Goal: Find specific page/section: Find specific page/section

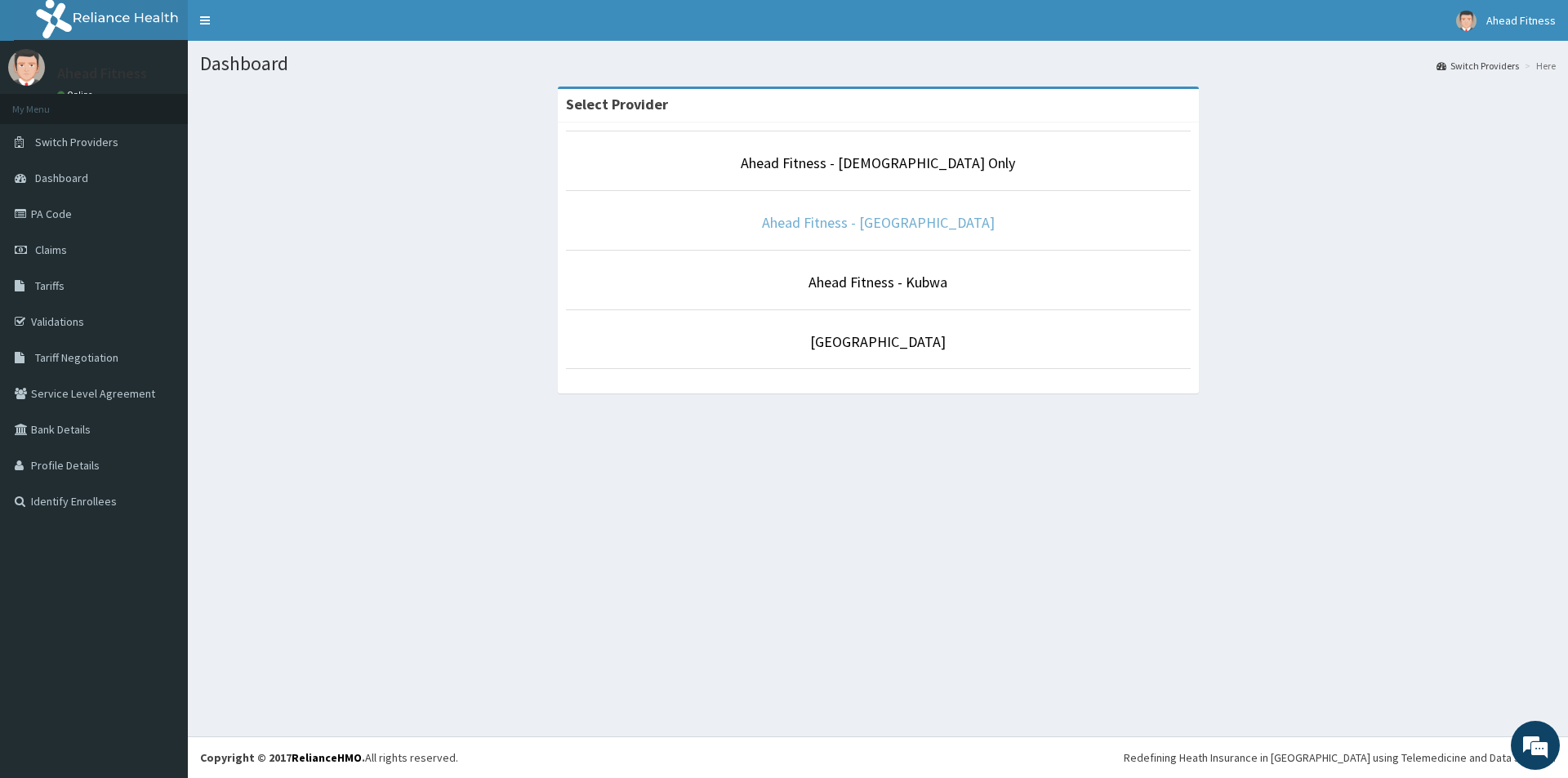
click at [879, 214] on link "Ahead Fitness - [GEOGRAPHIC_DATA]" at bounding box center [878, 223] width 233 height 18
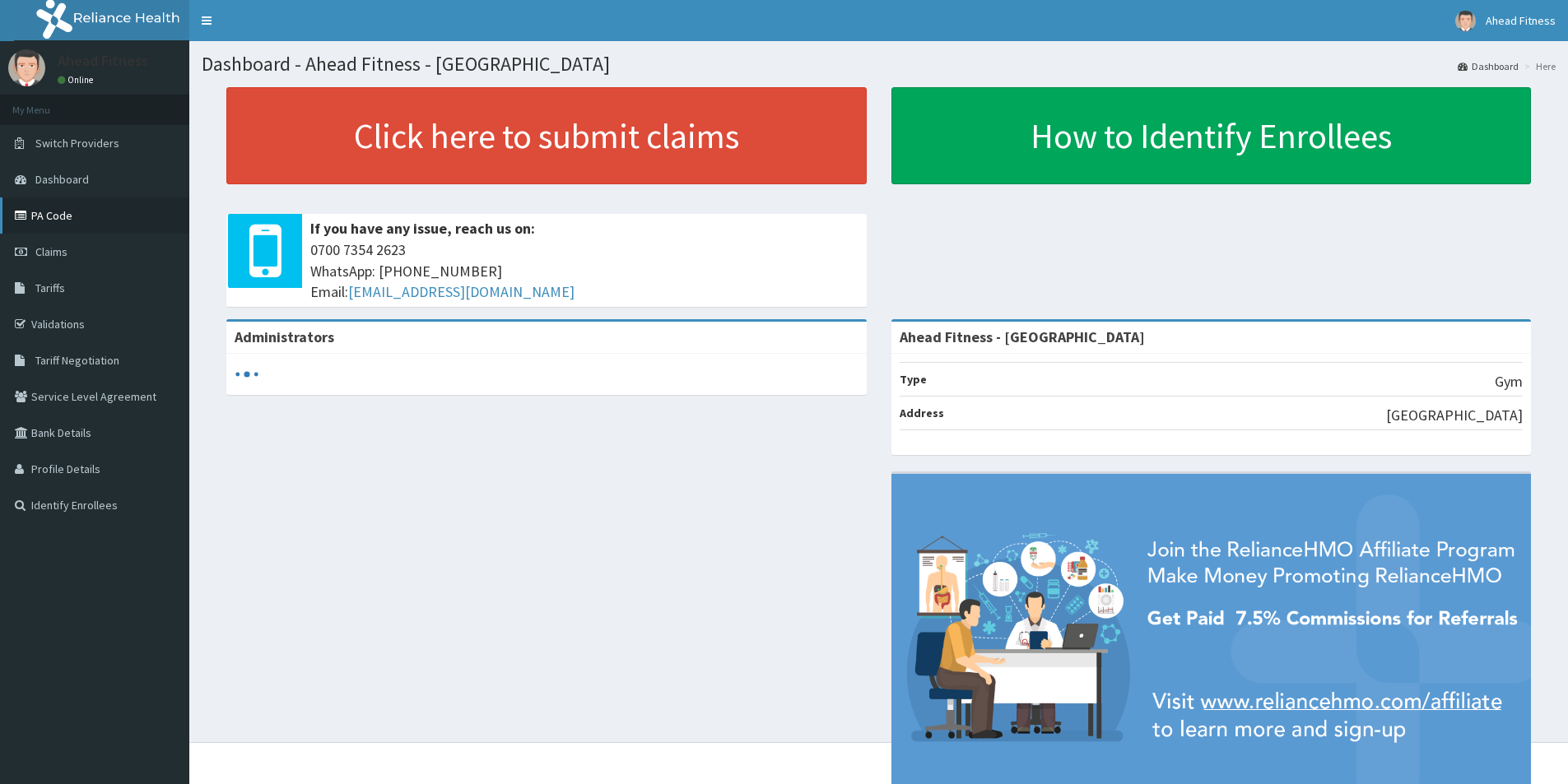
click at [62, 210] on link "PA Code" at bounding box center [94, 215] width 189 height 36
